Goal: Information Seeking & Learning: Find specific fact

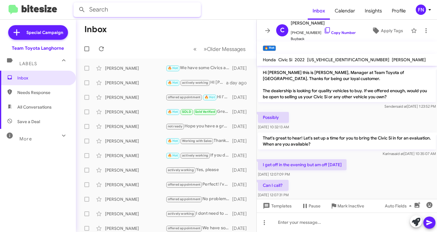
click at [147, 8] on input "text" at bounding box center [138, 9] width 128 height 15
type input "osort"
click at [76, 4] on button at bounding box center [82, 10] width 12 height 12
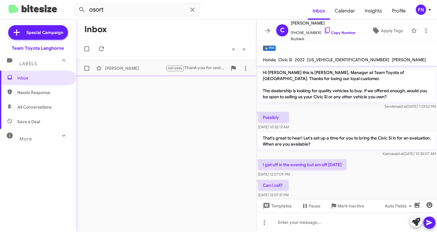
click at [125, 68] on div "[PERSON_NAME]" at bounding box center [135, 68] width 61 height 6
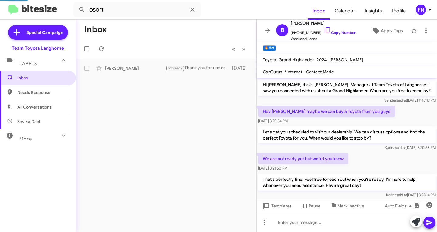
scroll to position [68, 0]
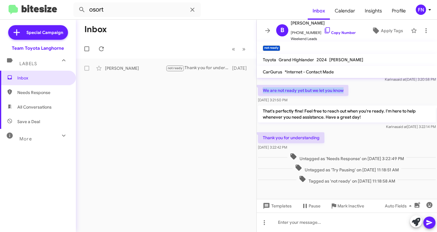
drag, startPoint x: 347, startPoint y: 92, endPoint x: 261, endPoint y: 86, distance: 86.7
click at [261, 86] on p "We are not ready yet but we let you know" at bounding box center [303, 90] width 91 height 11
copy p "We are not ready yet but we let you know"
